Goal: Information Seeking & Learning: Learn about a topic

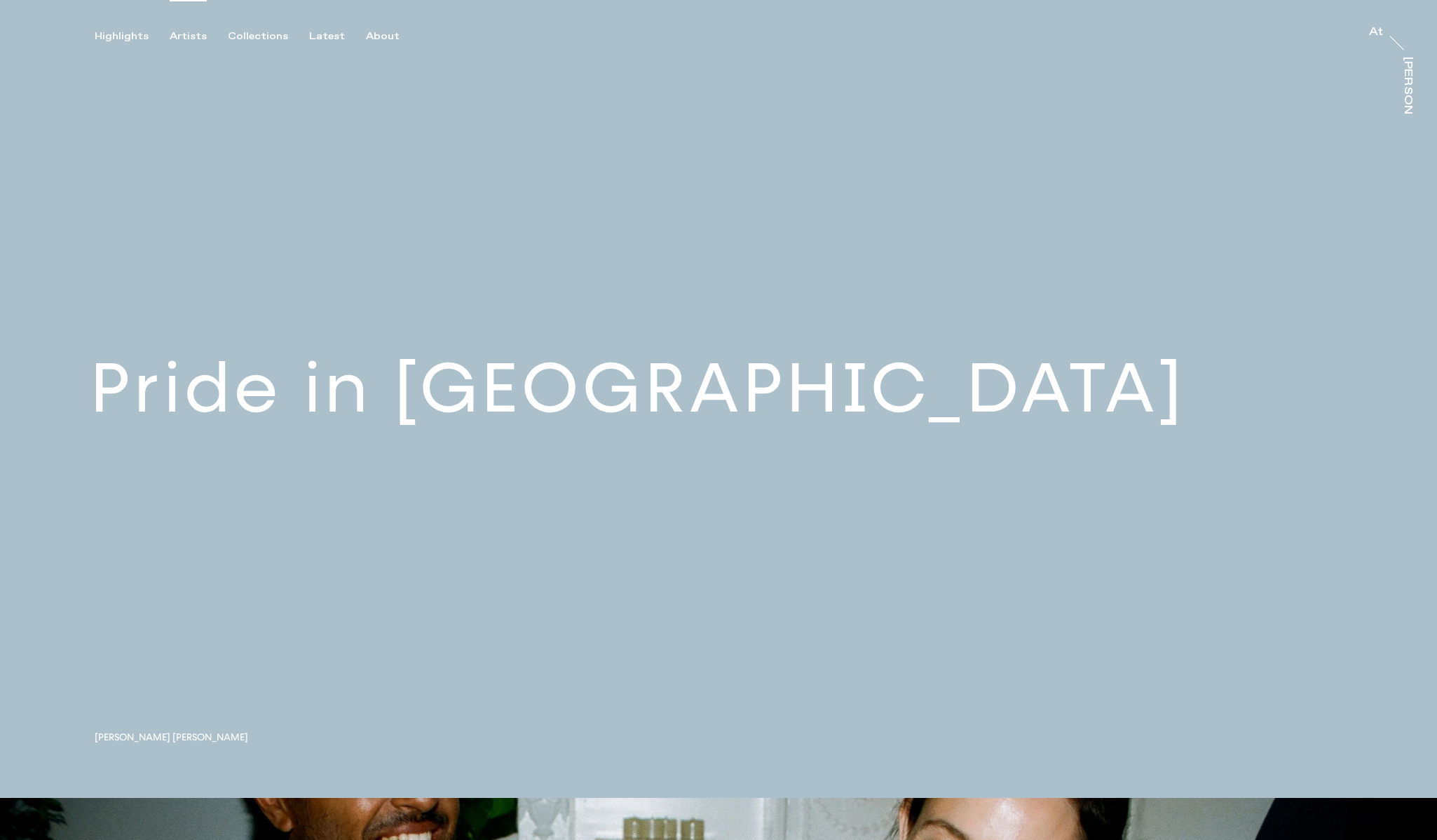
click at [186, 39] on div "Artists" at bounding box center [188, 37] width 37 height 13
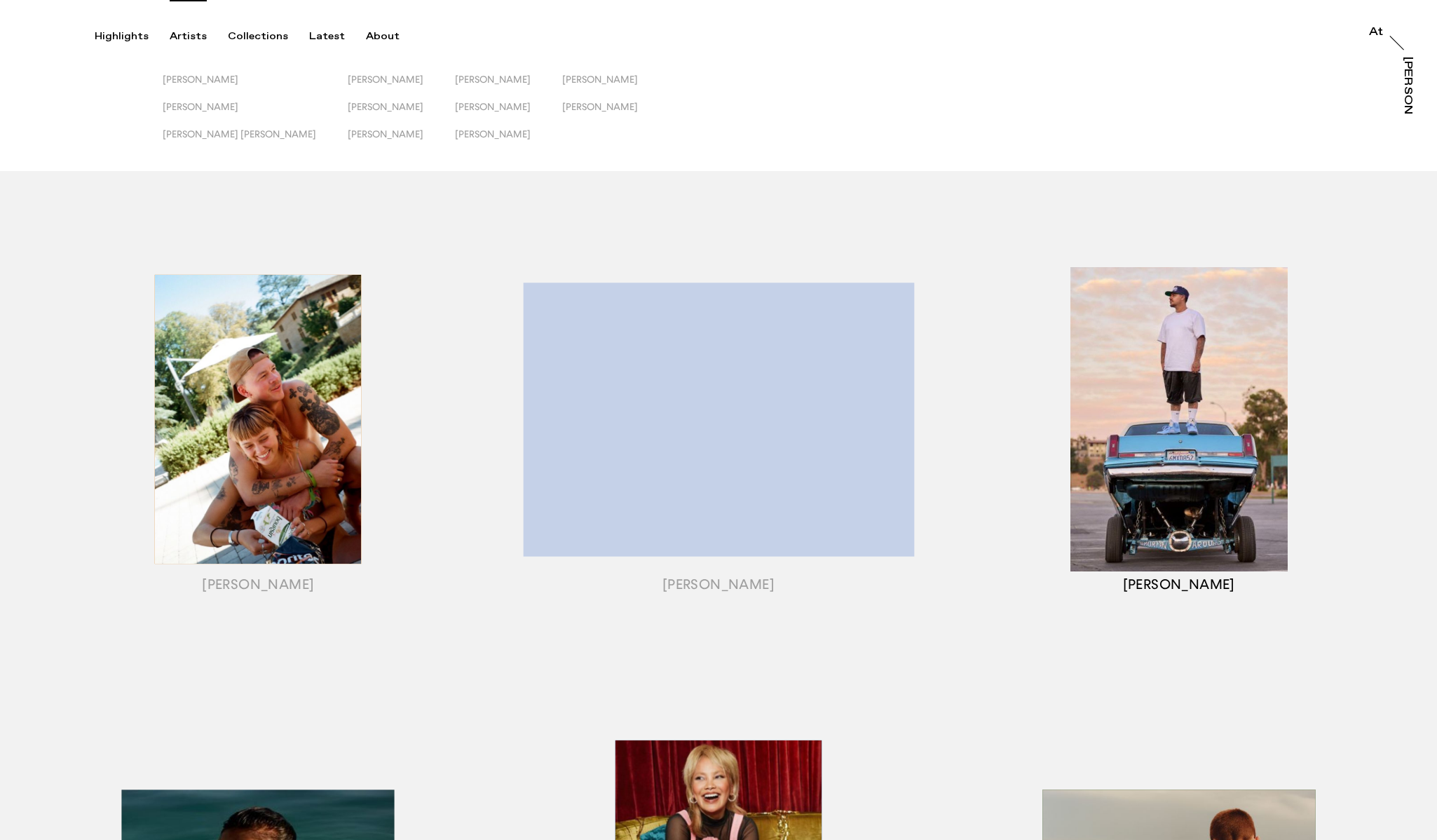
click at [1126, 412] on div "button" at bounding box center [1179, 437] width 461 height 438
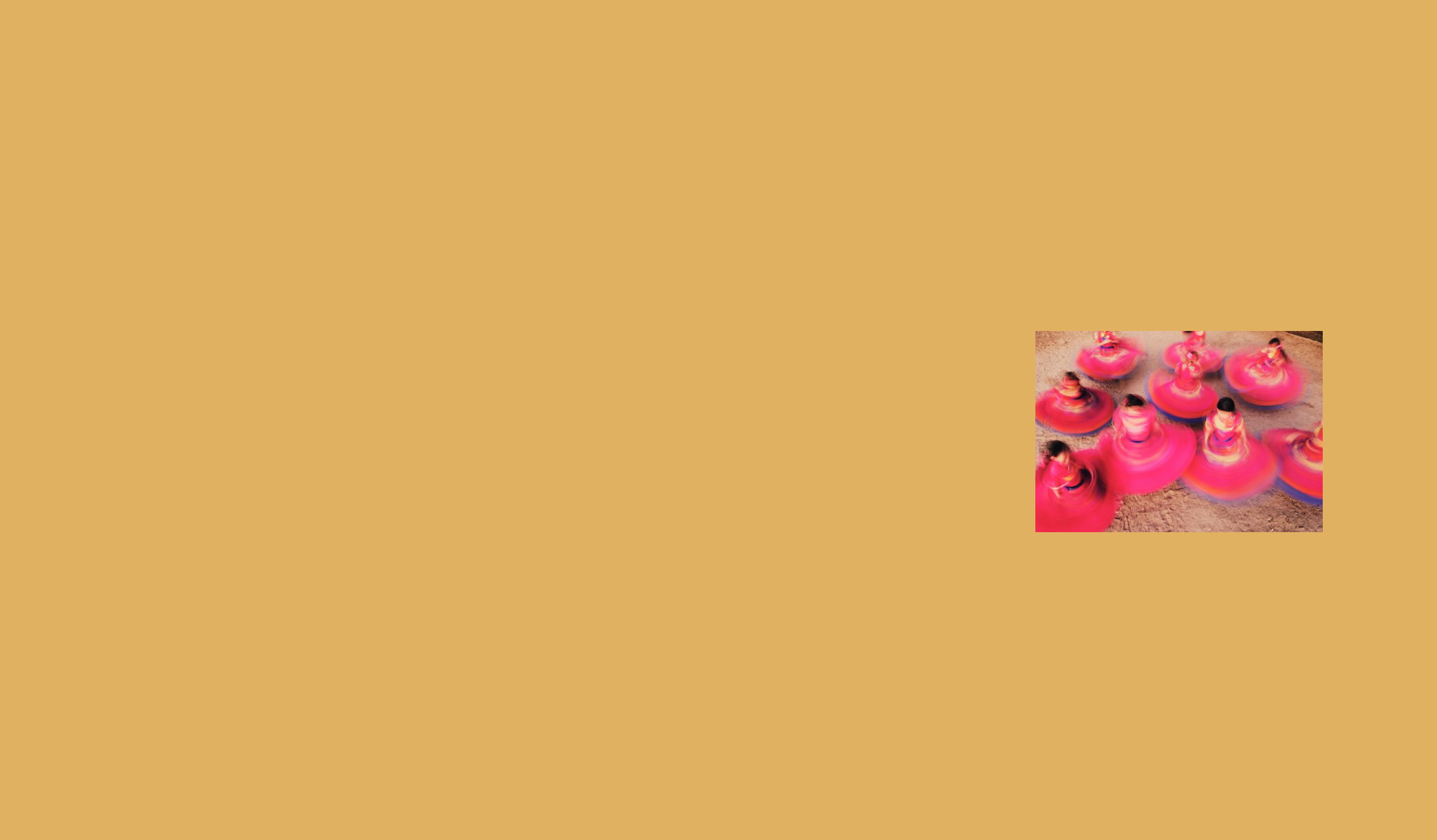
click at [1271, 109] on div at bounding box center [718, 420] width 1437 height 840
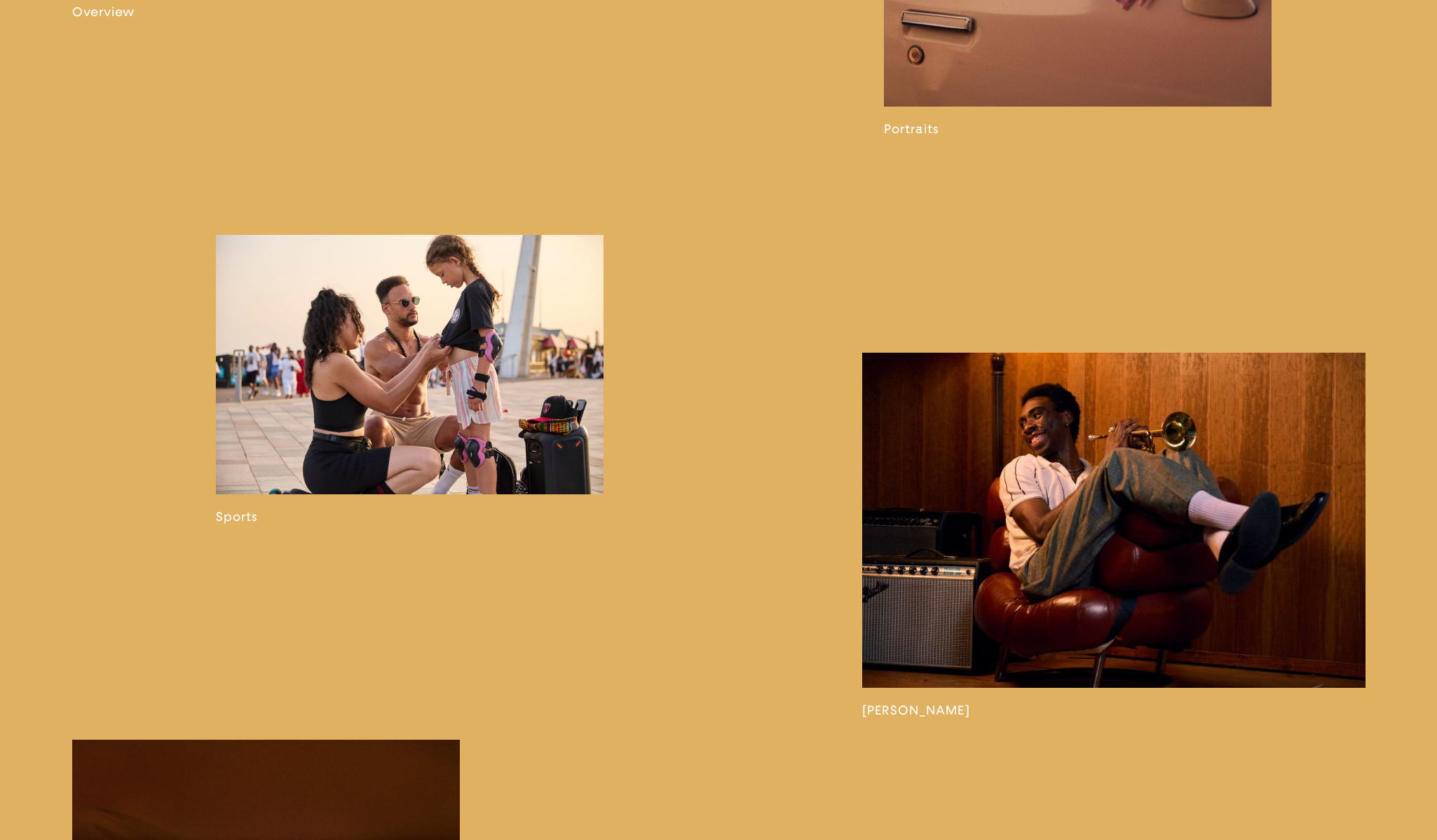
scroll to position [1521, 0]
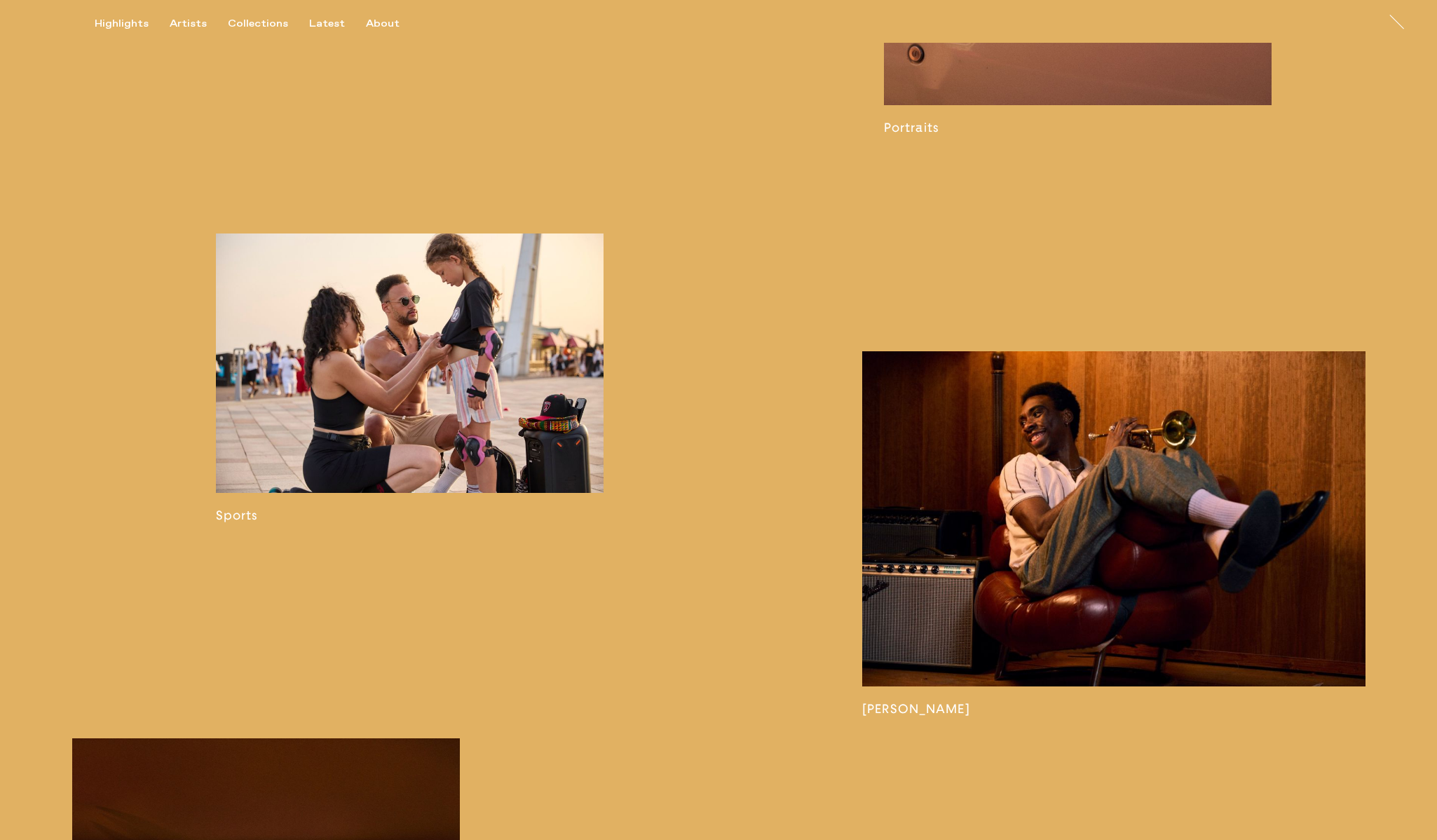
click at [281, 367] on link at bounding box center [410, 377] width 389 height 289
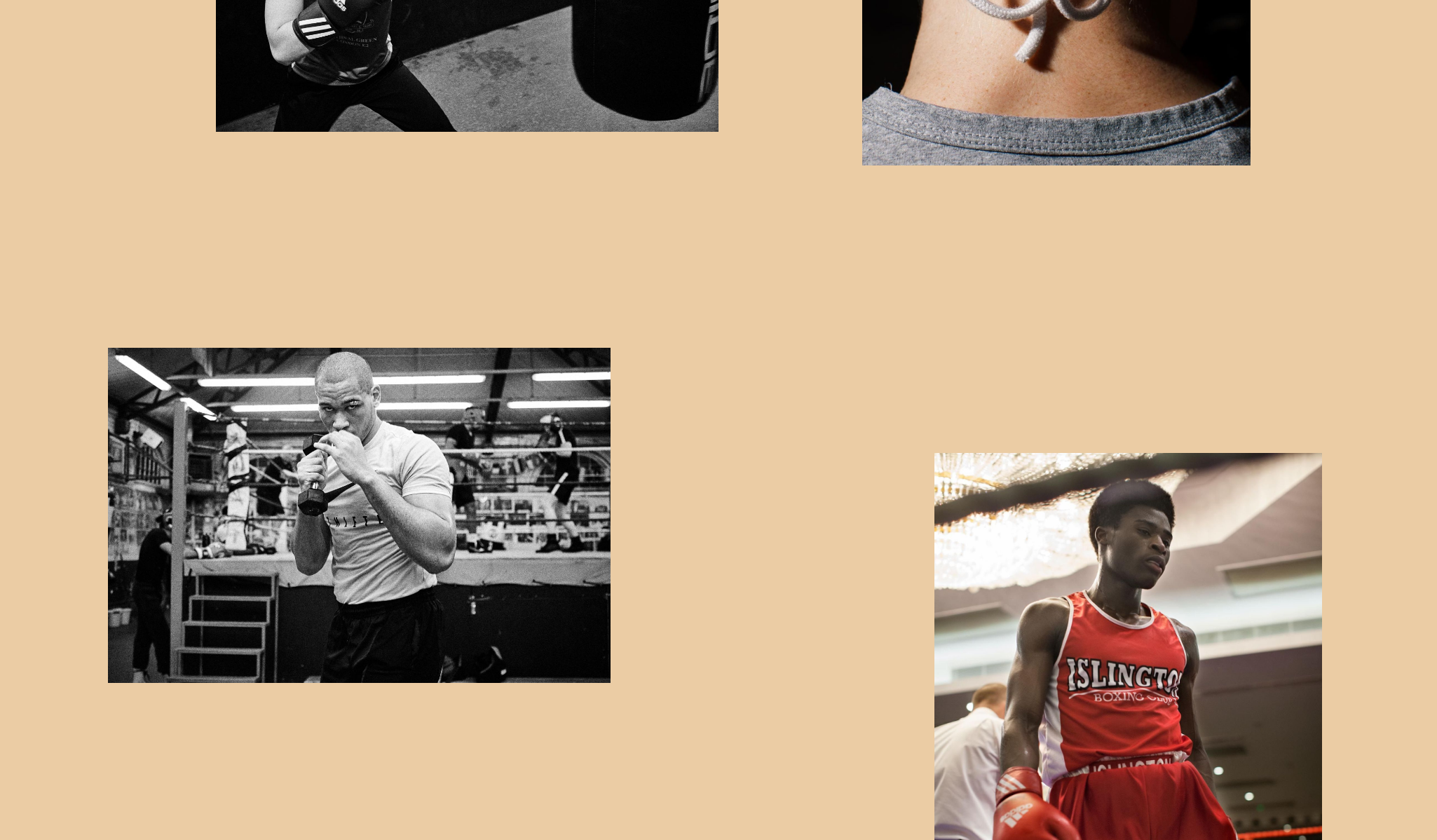
scroll to position [2897, 0]
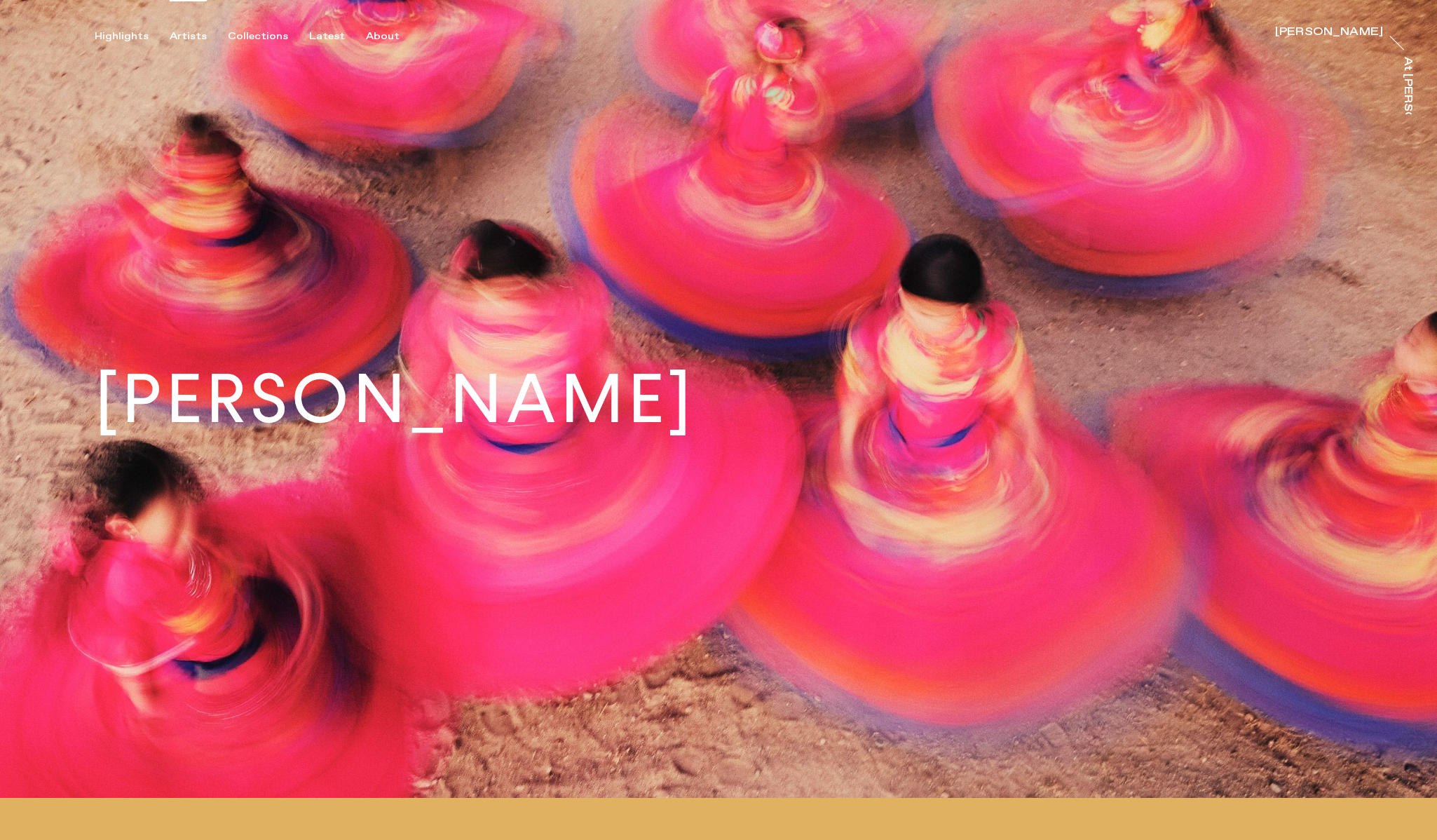
click at [186, 31] on div "Artists" at bounding box center [188, 37] width 37 height 13
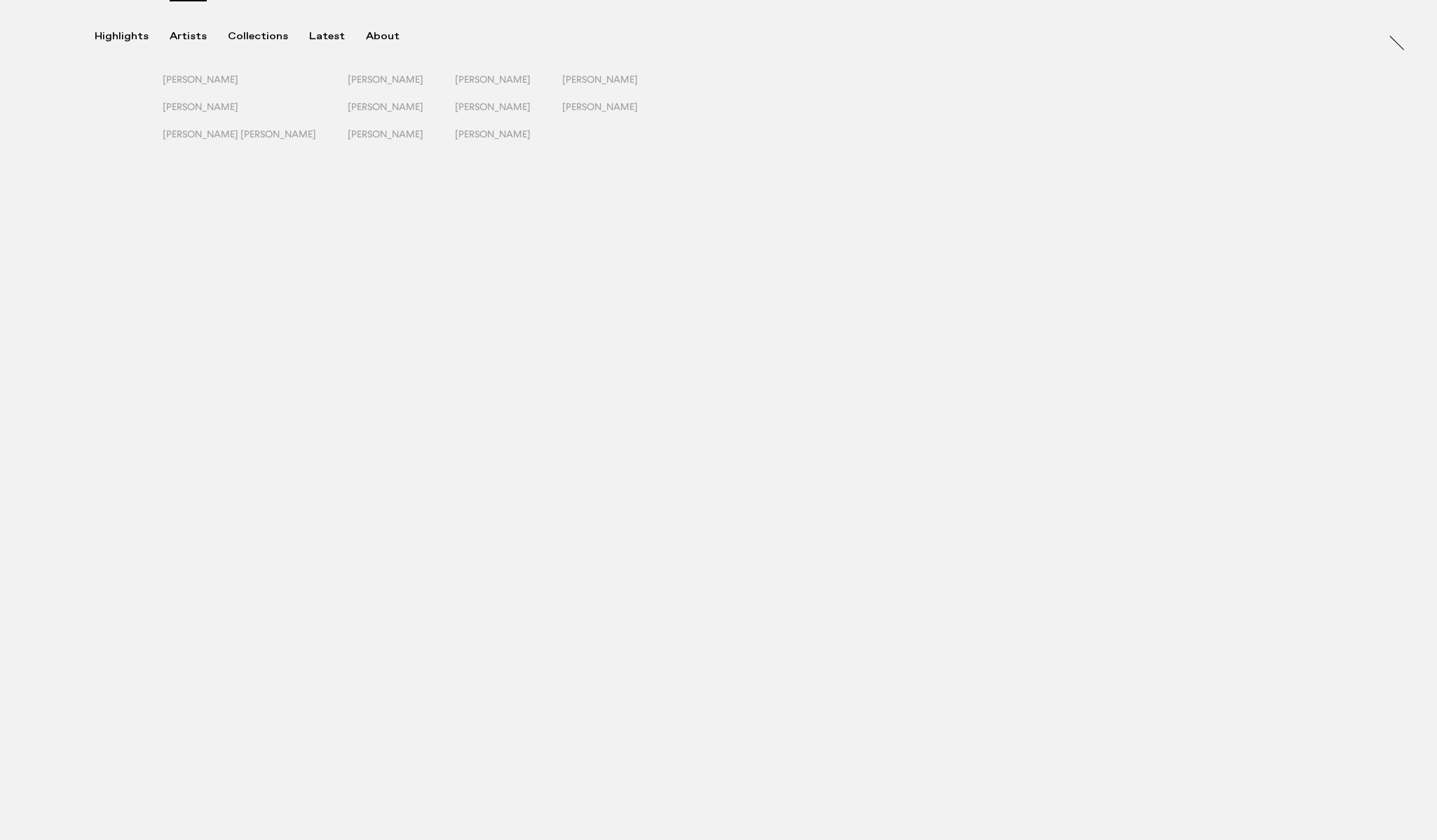
click at [180, 42] on div "Artists" at bounding box center [188, 37] width 37 height 13
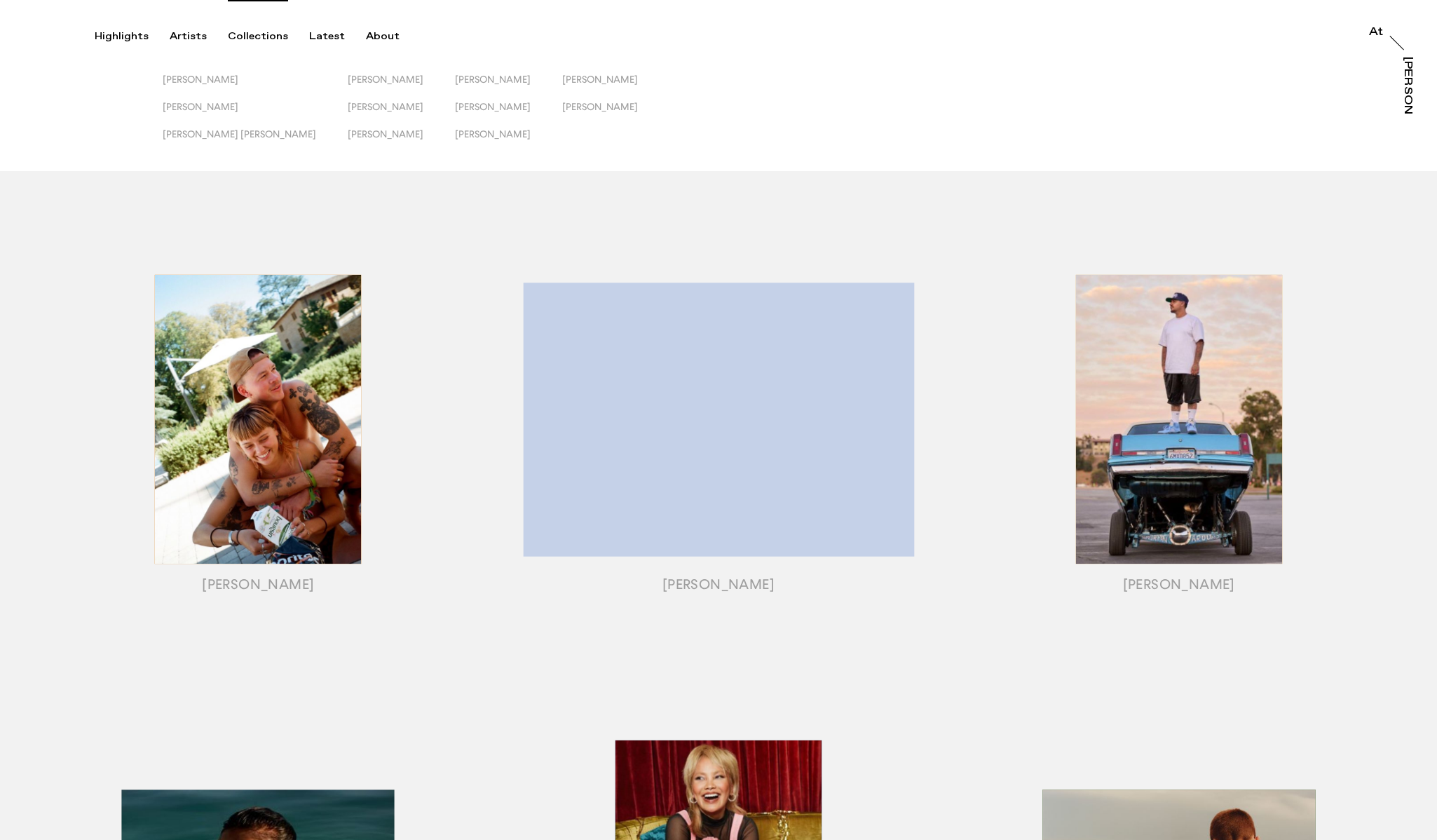
click at [254, 34] on div "Collections" at bounding box center [257, 37] width 60 height 13
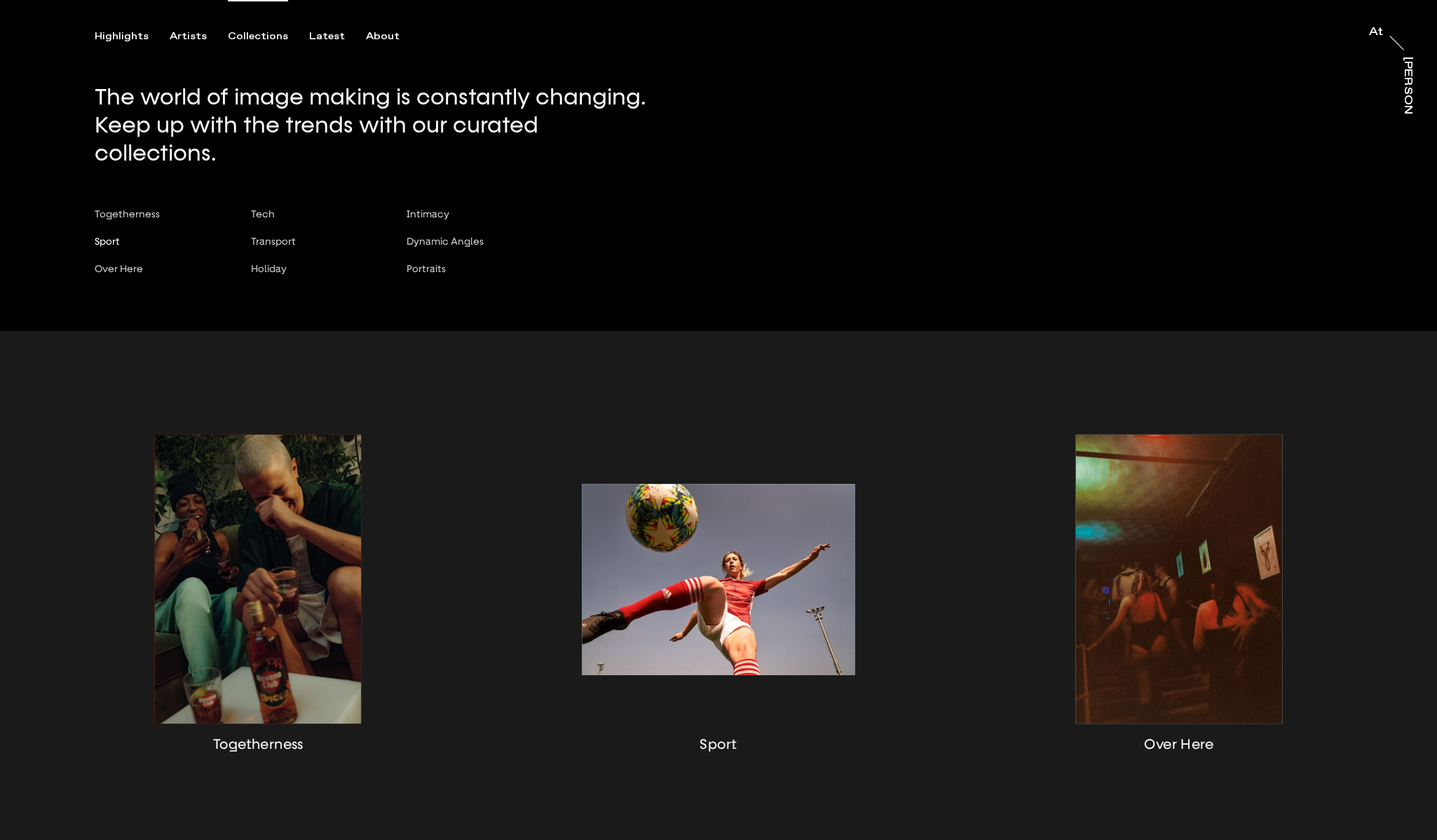
click at [105, 236] on span "Sport" at bounding box center [106, 241] width 25 height 11
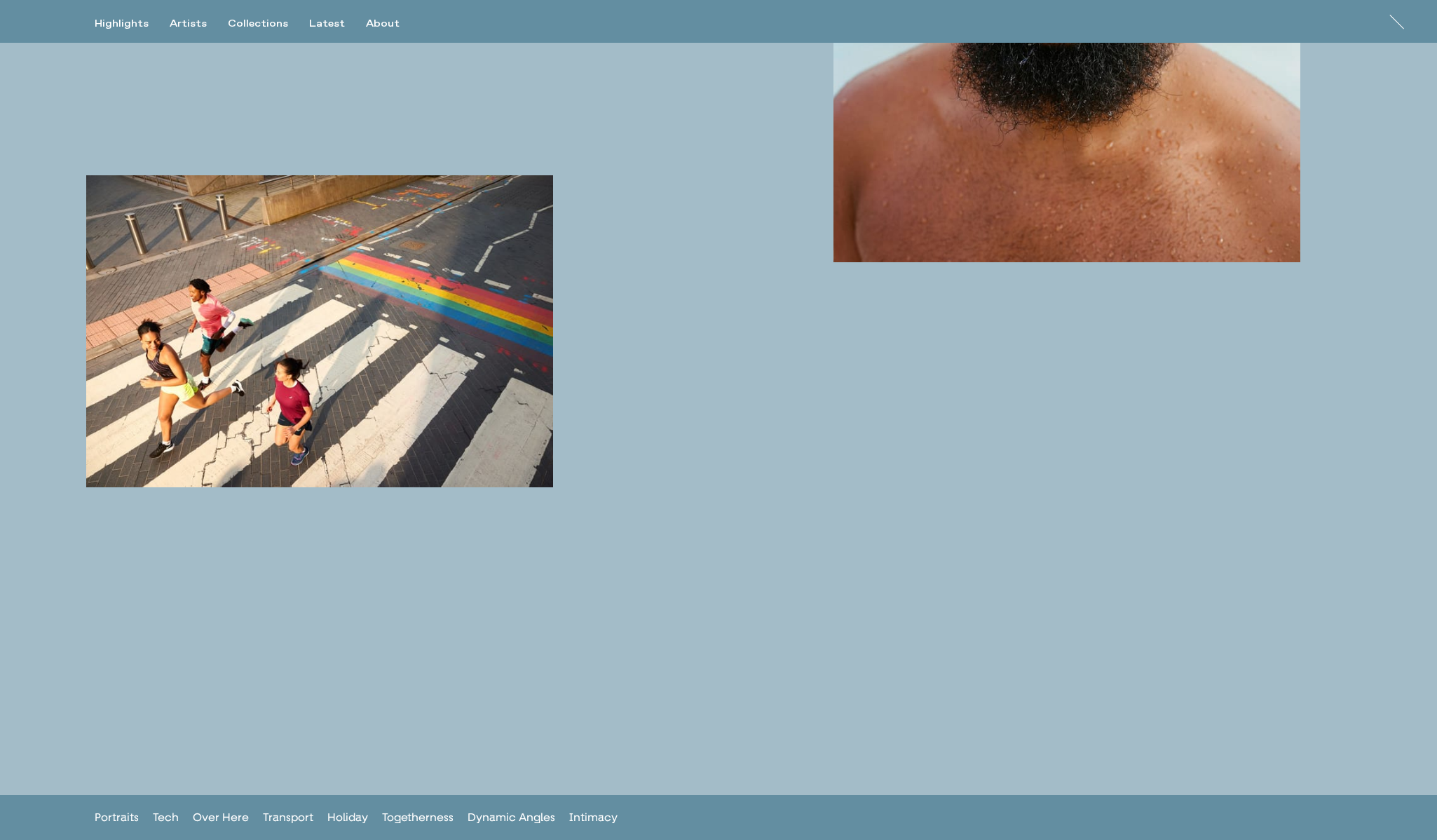
scroll to position [1973, 0]
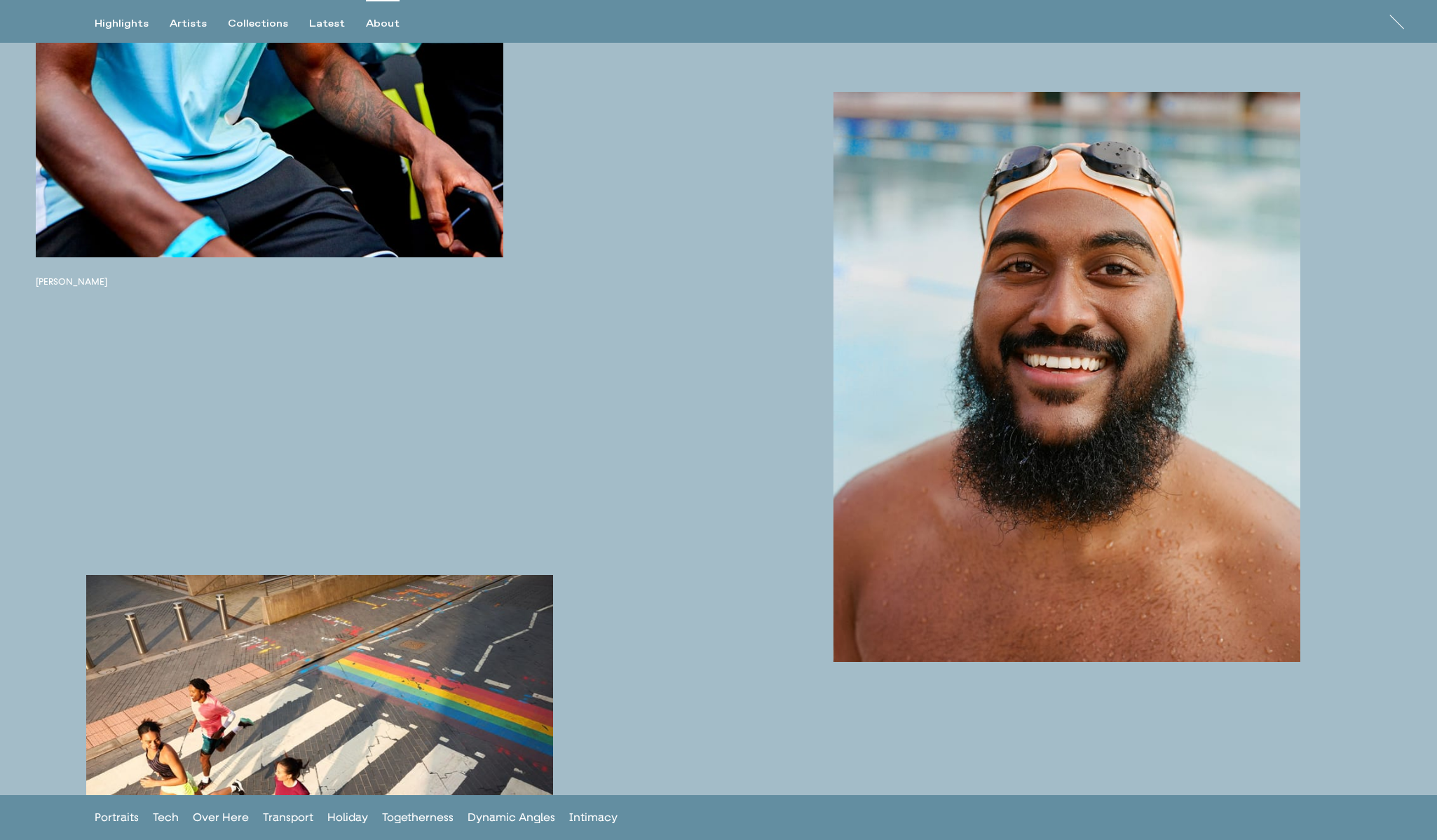
click at [378, 26] on div "About" at bounding box center [382, 24] width 33 height 13
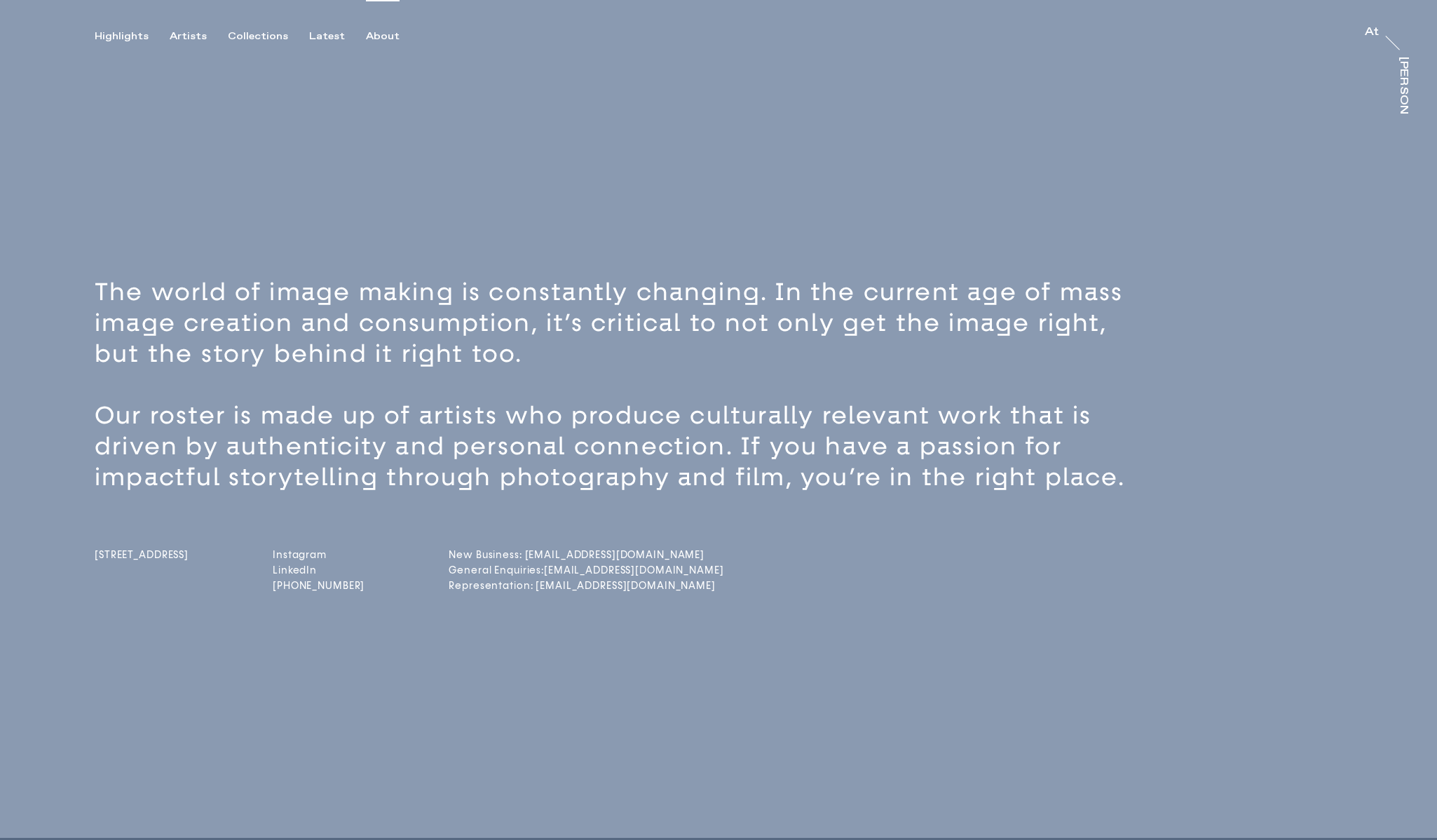
drag, startPoint x: 762, startPoint y: 582, endPoint x: 748, endPoint y: 585, distance: 14.3
click at [748, 585] on div "[STREET_ADDRESS] Instagram LinkedIn [PHONE_NUMBER] New Business: [EMAIL_ADDRESS…" at bounding box center [743, 544] width 1297 height 103
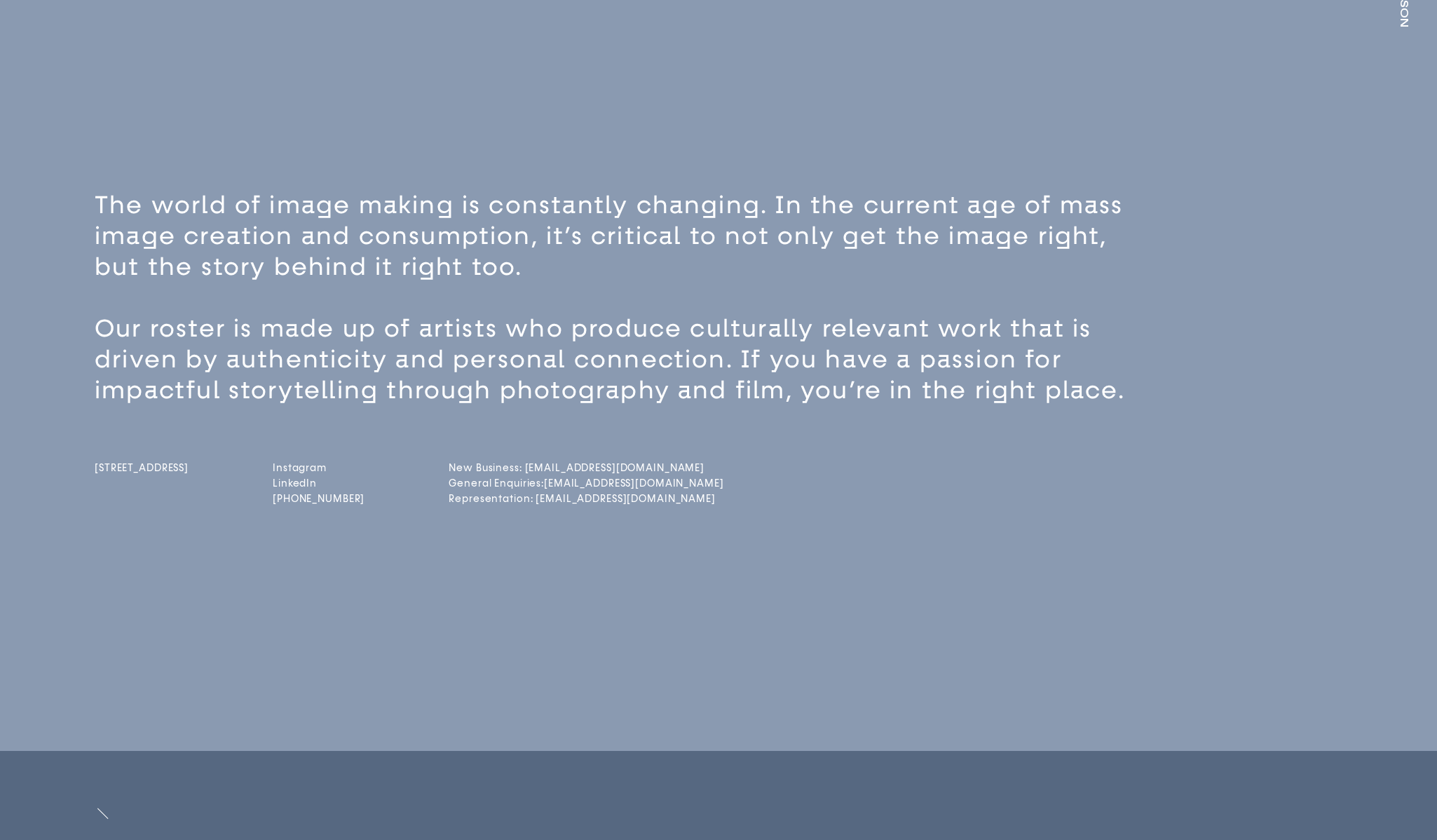
scroll to position [88, 0]
drag, startPoint x: 104, startPoint y: 457, endPoint x: 169, endPoint y: 508, distance: 82.6
click at [169, 508] on div "The world of image making is constantly changing. In the current age of mass im…" at bounding box center [718, 390] width 1437 height 718
copy span "[STREET_ADDRESS]"
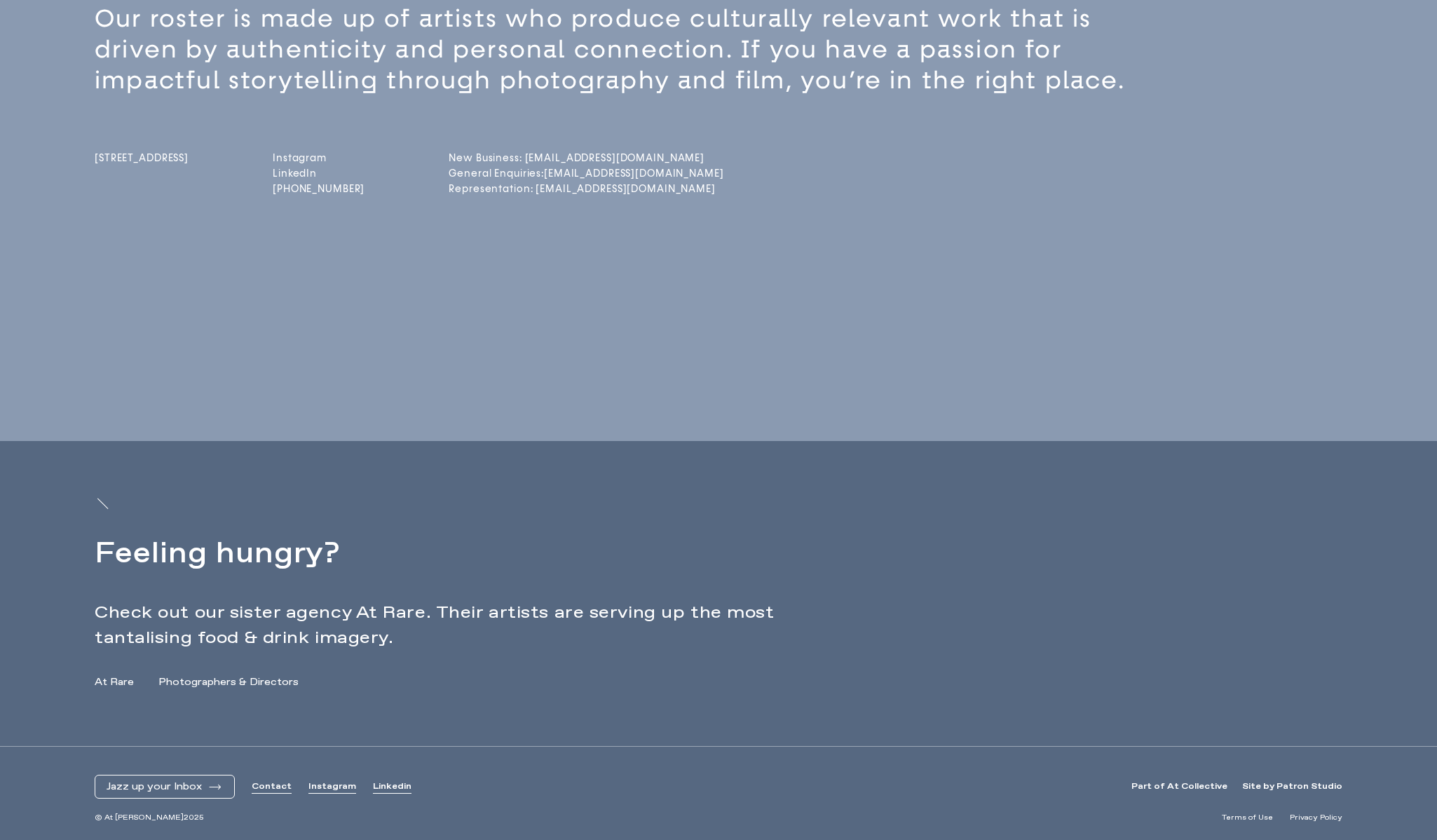
scroll to position [0, 0]
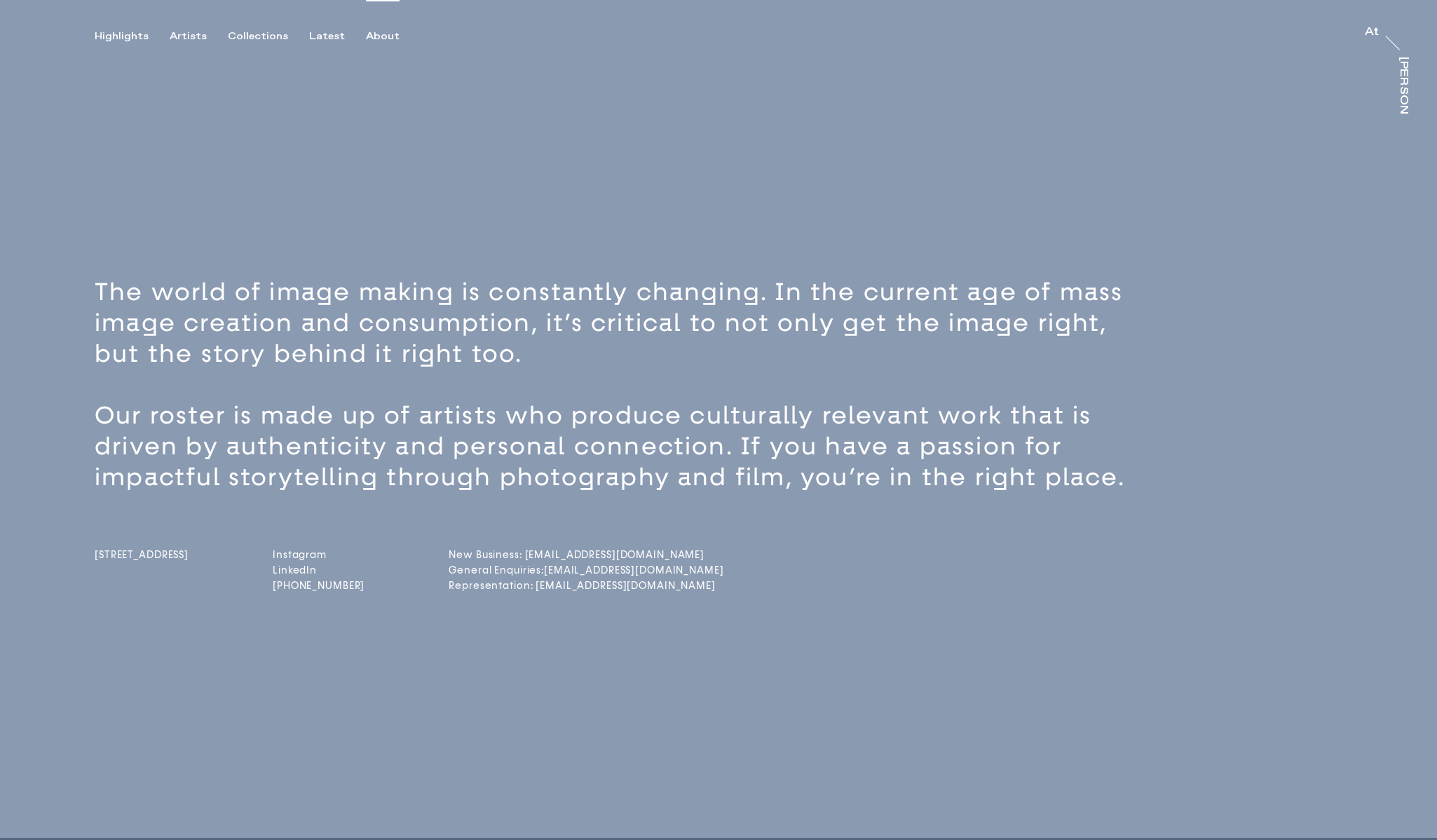
copy span "[STREET_ADDRESS]"
